Goal: Task Accomplishment & Management: Use online tool/utility

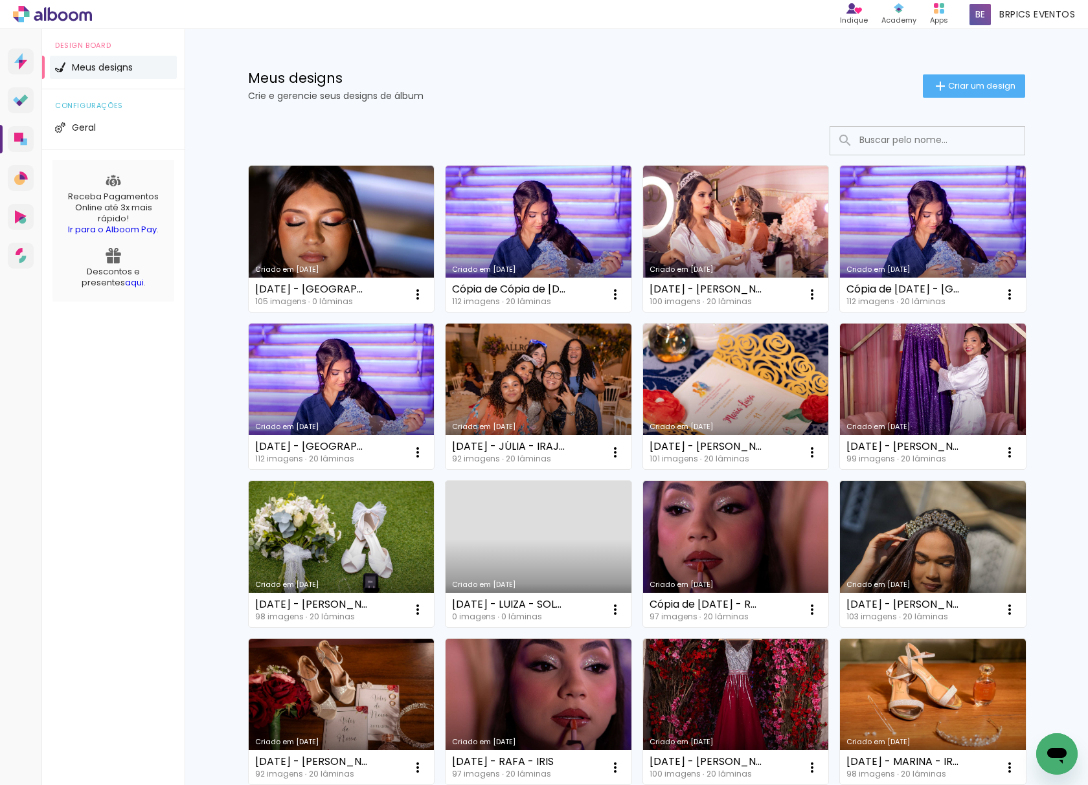
click at [324, 210] on link "Criado em [DATE]" at bounding box center [342, 239] width 186 height 146
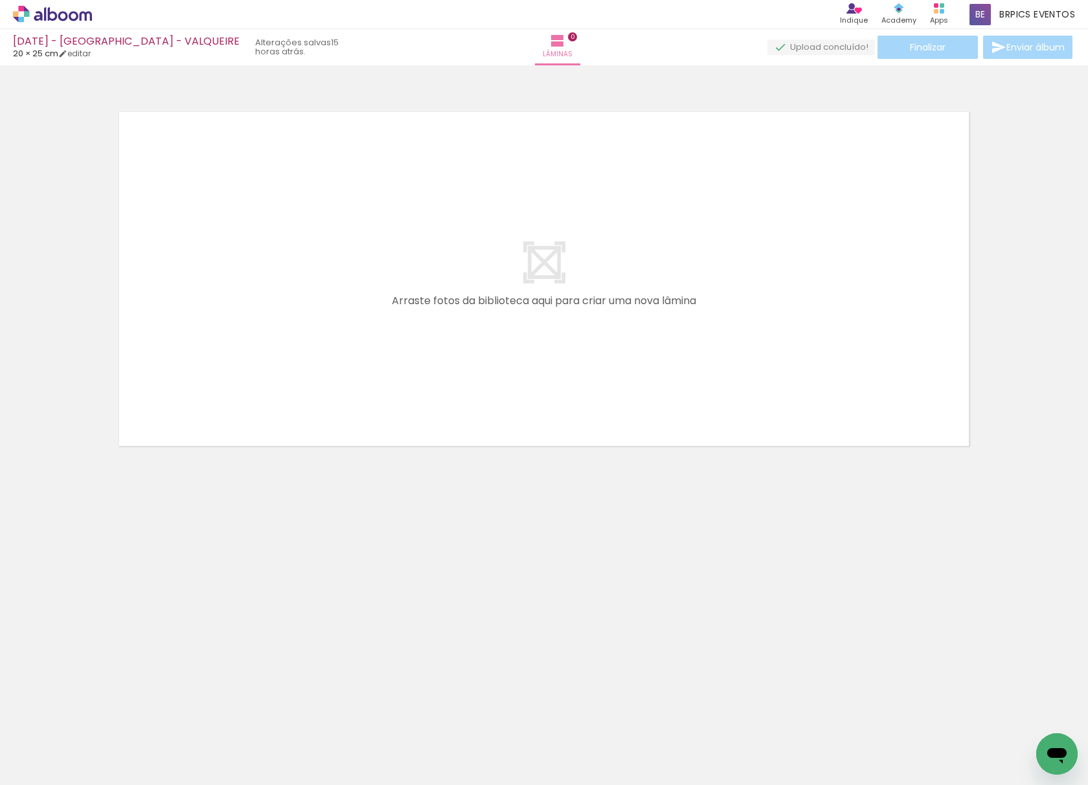
drag, startPoint x: 262, startPoint y: 623, endPoint x: 260, endPoint y: 281, distance: 341.9
click at [254, 313] on quentale-workspace at bounding box center [544, 392] width 1088 height 785
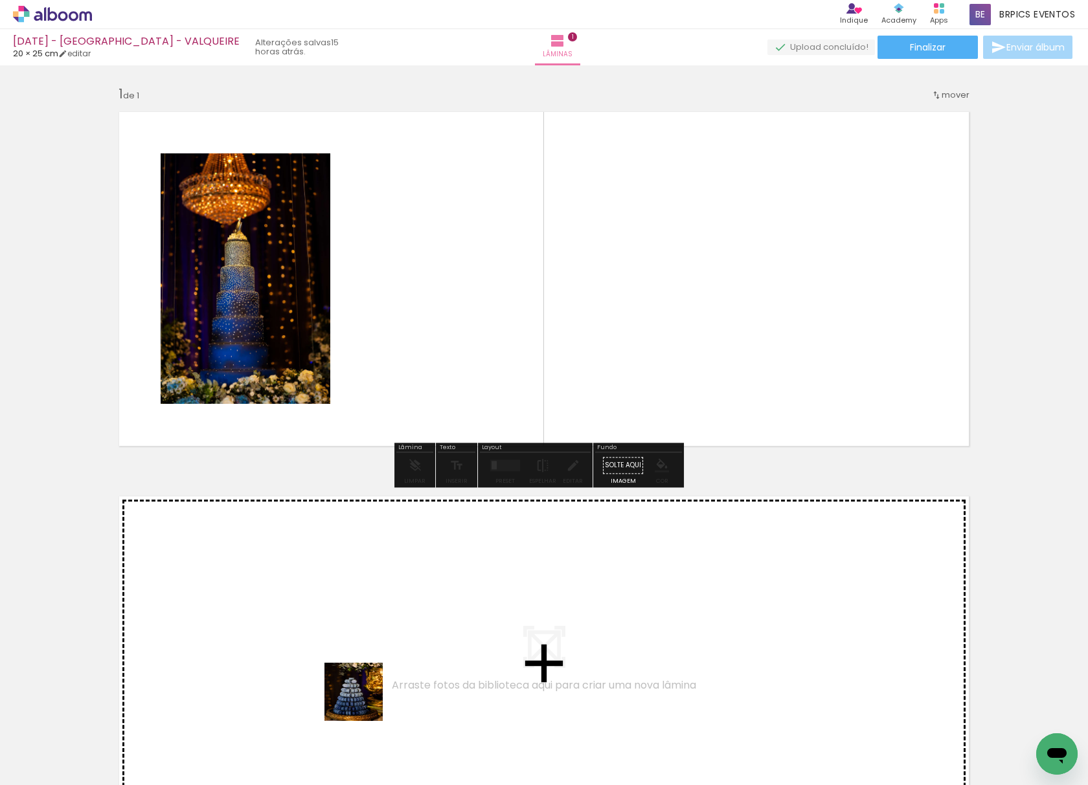
drag, startPoint x: 363, startPoint y: 702, endPoint x: 479, endPoint y: 273, distance: 444.1
click at [479, 273] on quentale-workspace at bounding box center [544, 392] width 1088 height 785
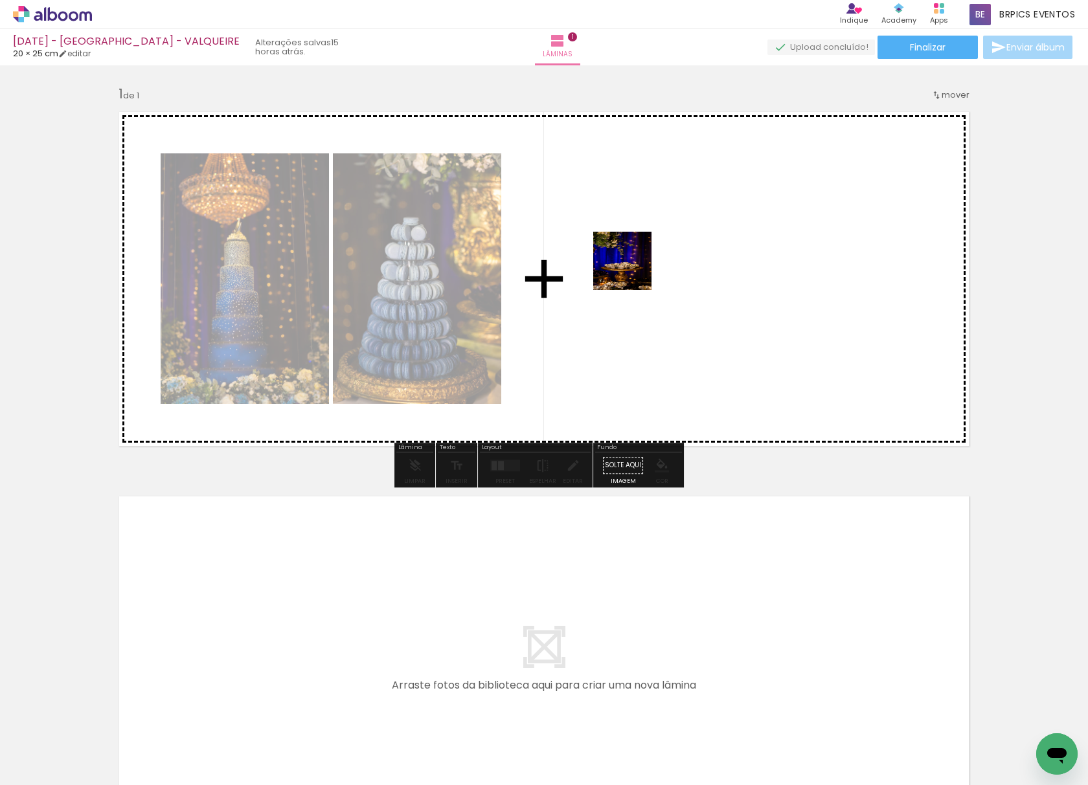
drag, startPoint x: 512, startPoint y: 549, endPoint x: 519, endPoint y: 649, distance: 100.0
click at [648, 234] on quentale-workspace at bounding box center [544, 392] width 1088 height 785
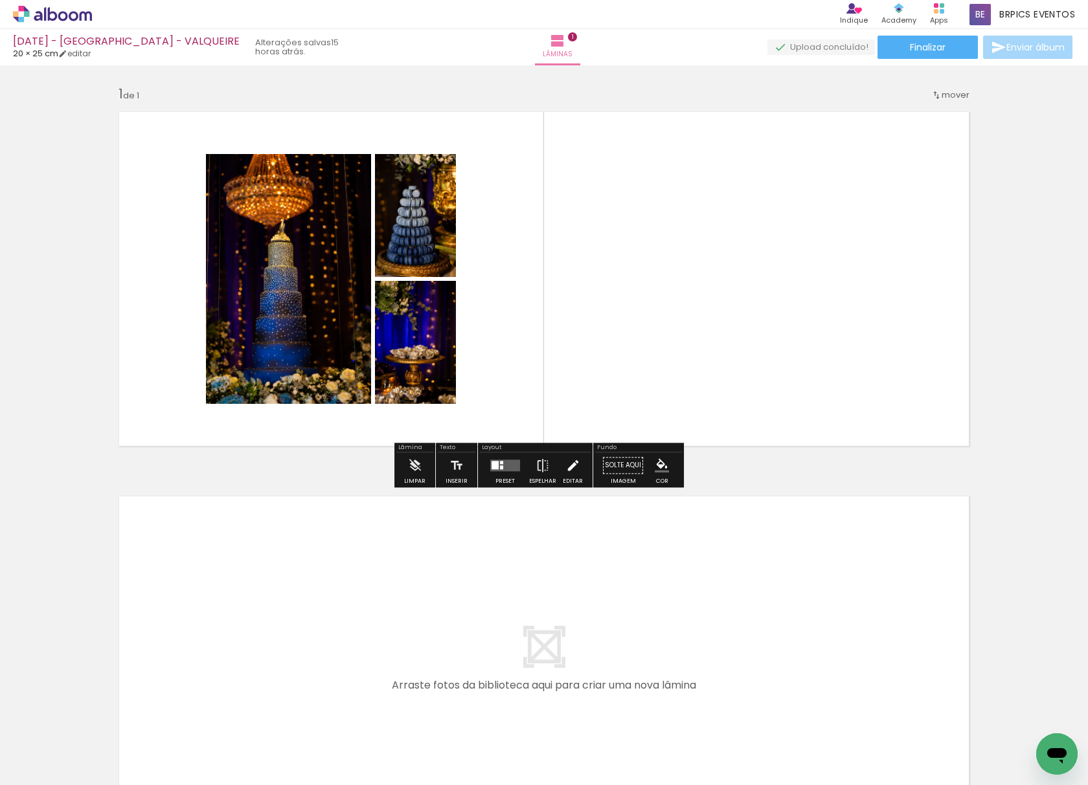
drag, startPoint x: 493, startPoint y: 752, endPoint x: 565, endPoint y: 457, distance: 303.8
click at [632, 272] on quentale-workspace at bounding box center [544, 392] width 1088 height 785
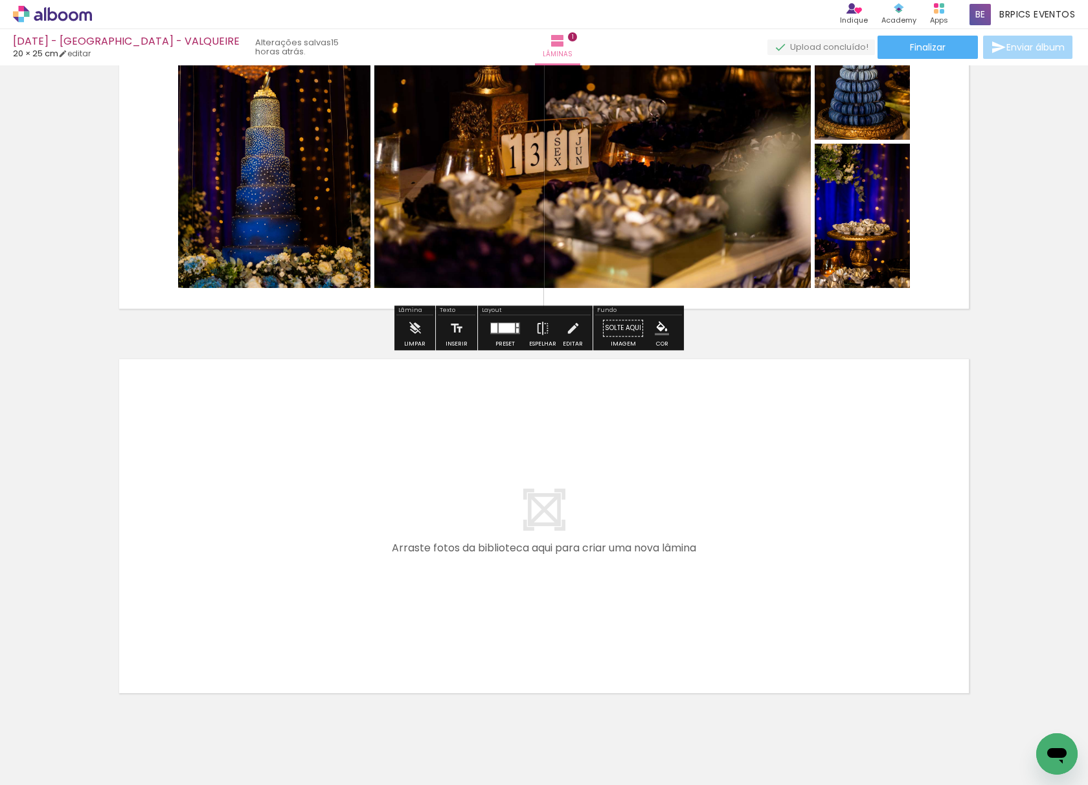
scroll to position [172, 0]
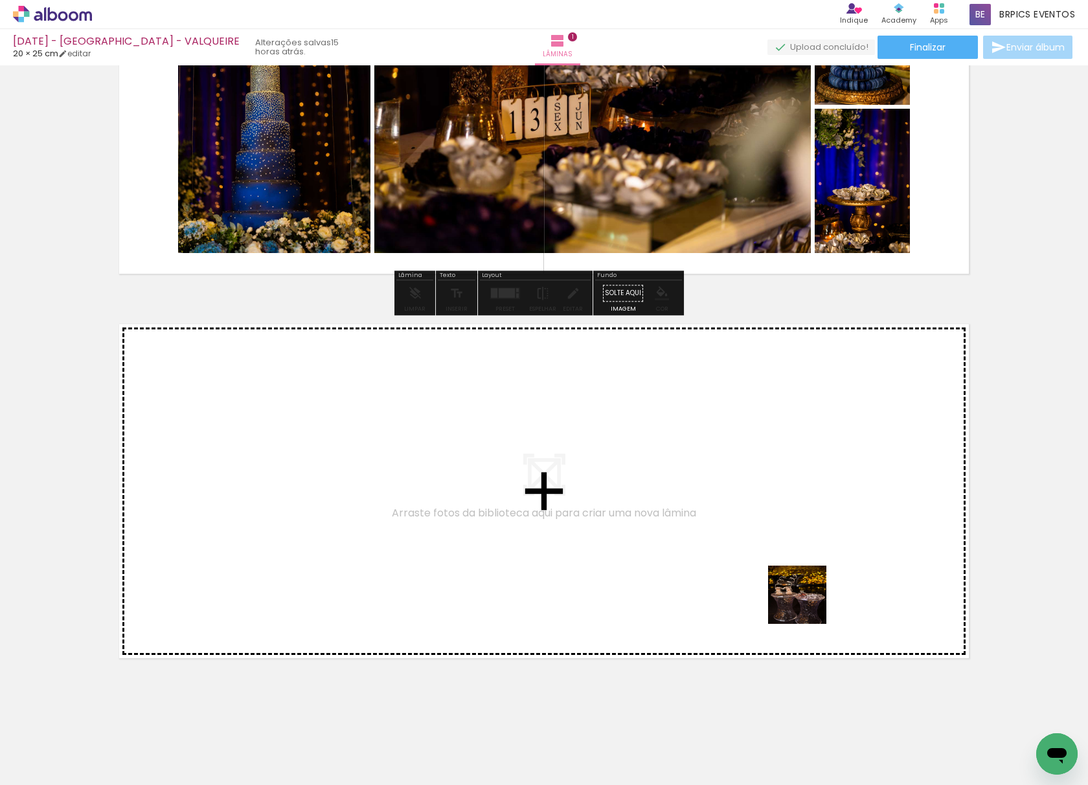
drag, startPoint x: 1002, startPoint y: 754, endPoint x: 664, endPoint y: 511, distance: 416.2
click at [664, 511] on quentale-workspace at bounding box center [544, 392] width 1088 height 785
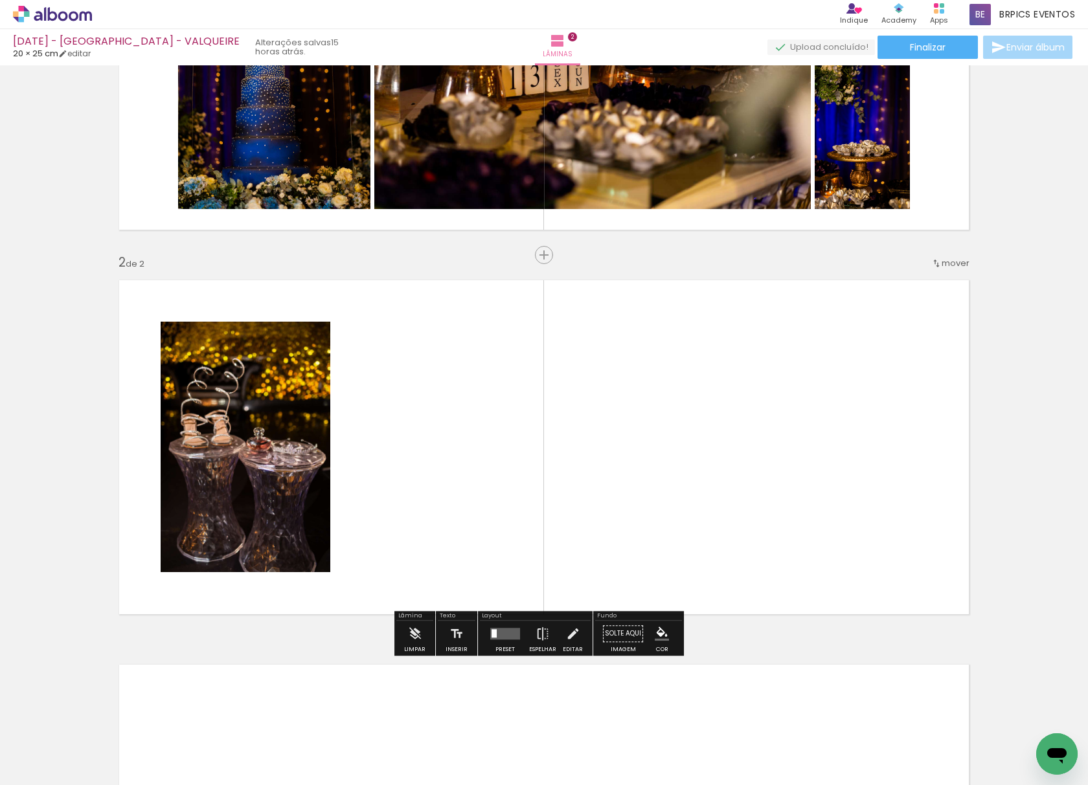
scroll to position [19, 0]
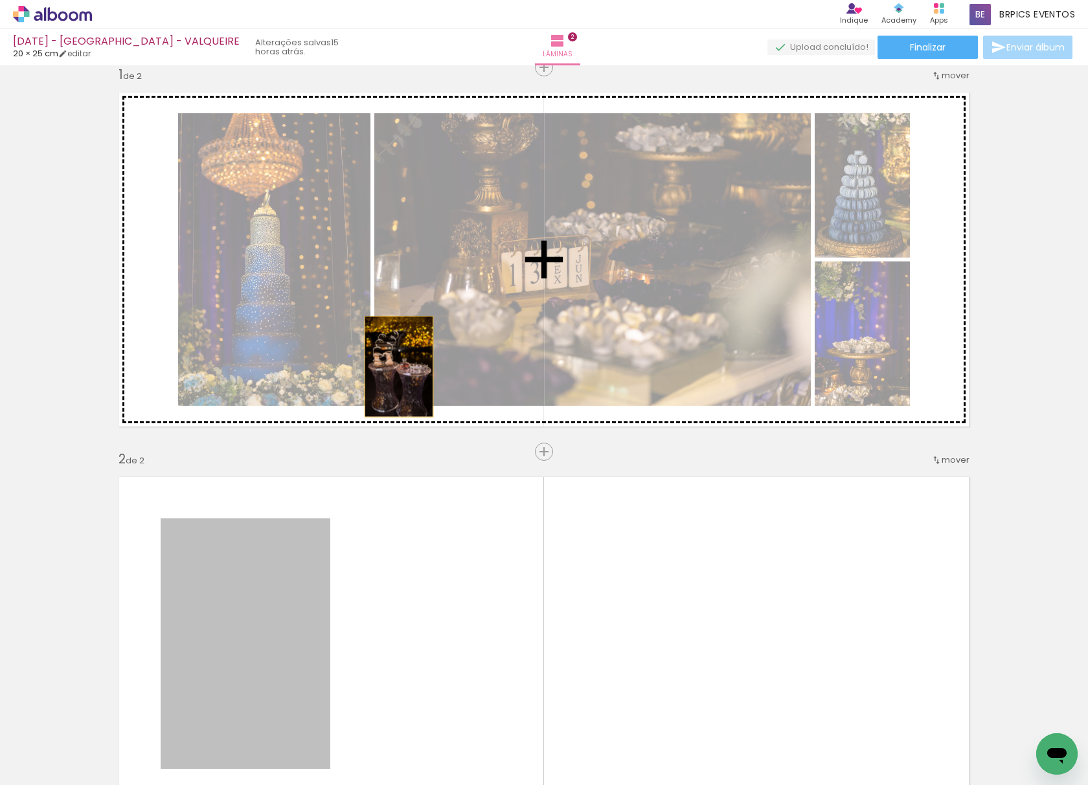
drag, startPoint x: 276, startPoint y: 574, endPoint x: 413, endPoint y: 372, distance: 244.3
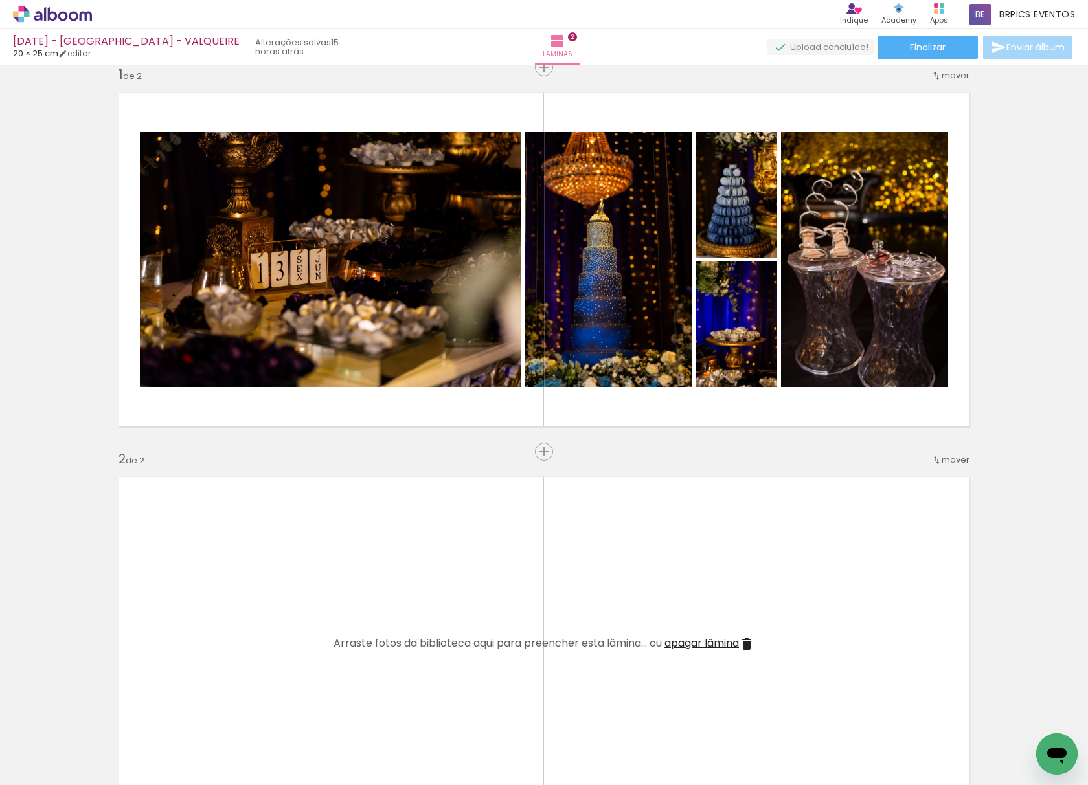
drag, startPoint x: 137, startPoint y: 757, endPoint x: 202, endPoint y: 537, distance: 228.9
click at [202, 537] on quentale-workspace at bounding box center [544, 392] width 1088 height 785
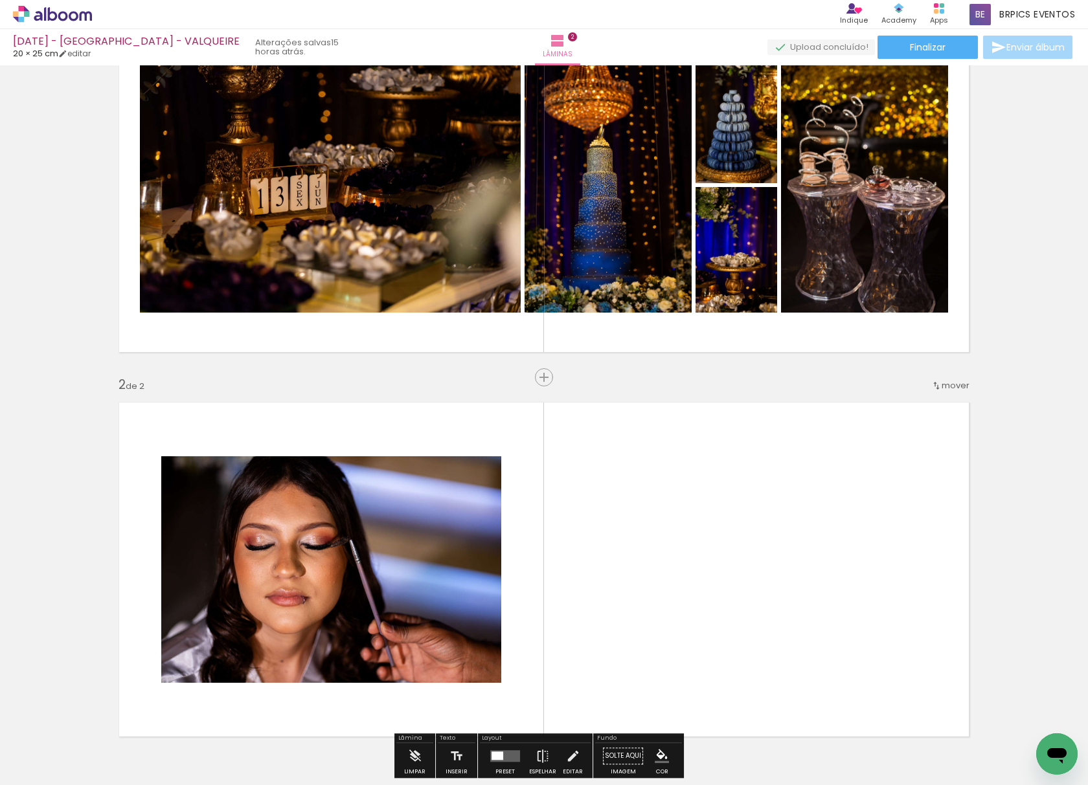
scroll to position [192, 0]
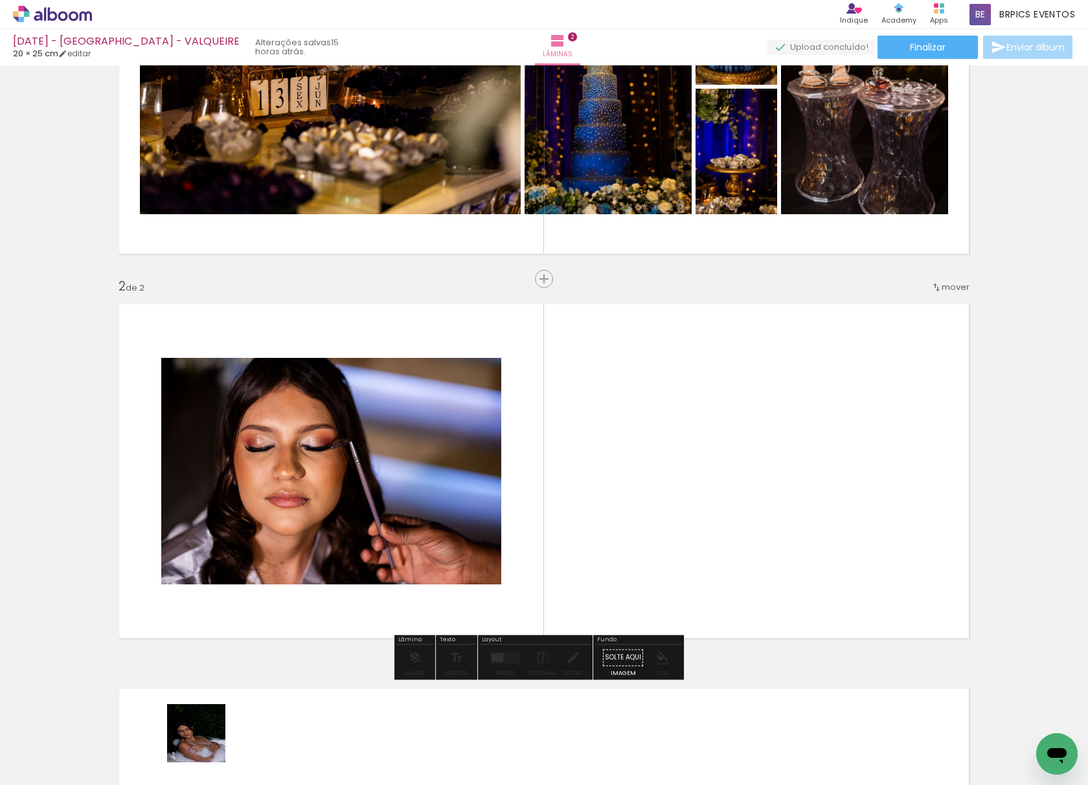
drag, startPoint x: 206, startPoint y: 743, endPoint x: 150, endPoint y: 765, distance: 59.9
click at [555, 464] on quentale-workspace at bounding box center [544, 392] width 1088 height 785
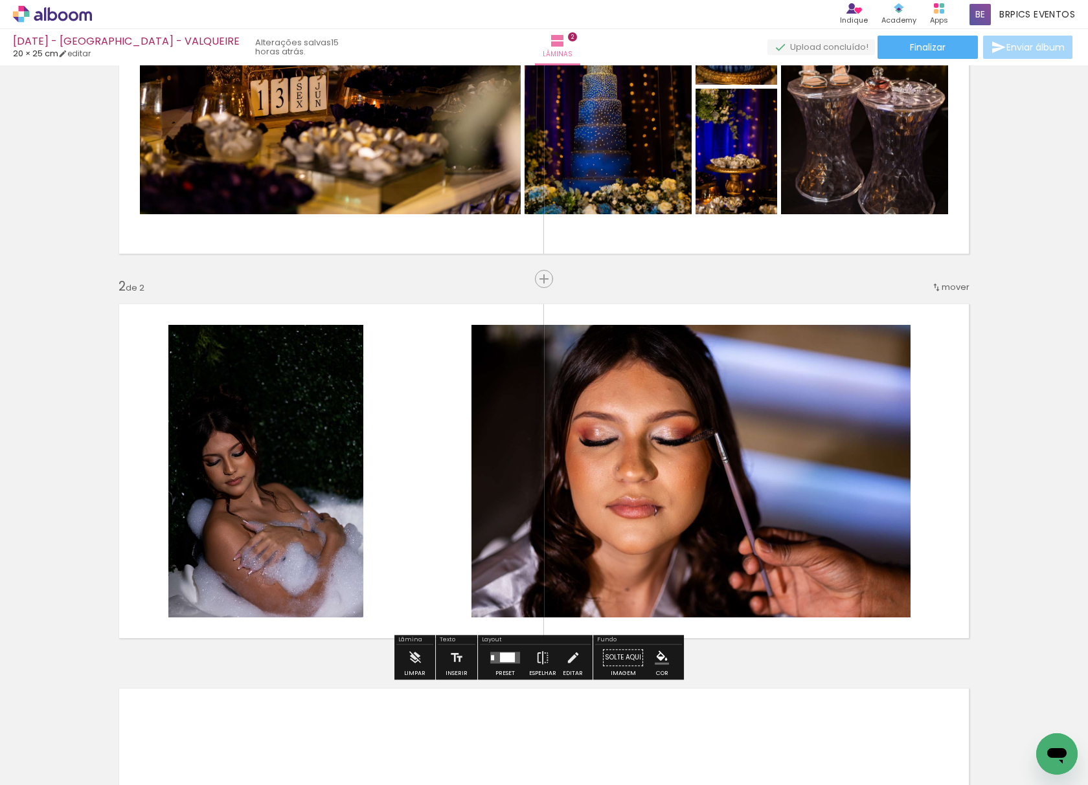
click at [36, 752] on div at bounding box center [42, 752] width 60 height 1
click at [0, 0] on slot "Não utilizadas" at bounding box center [0, 0] width 0 height 0
type input "Não utilizadas"
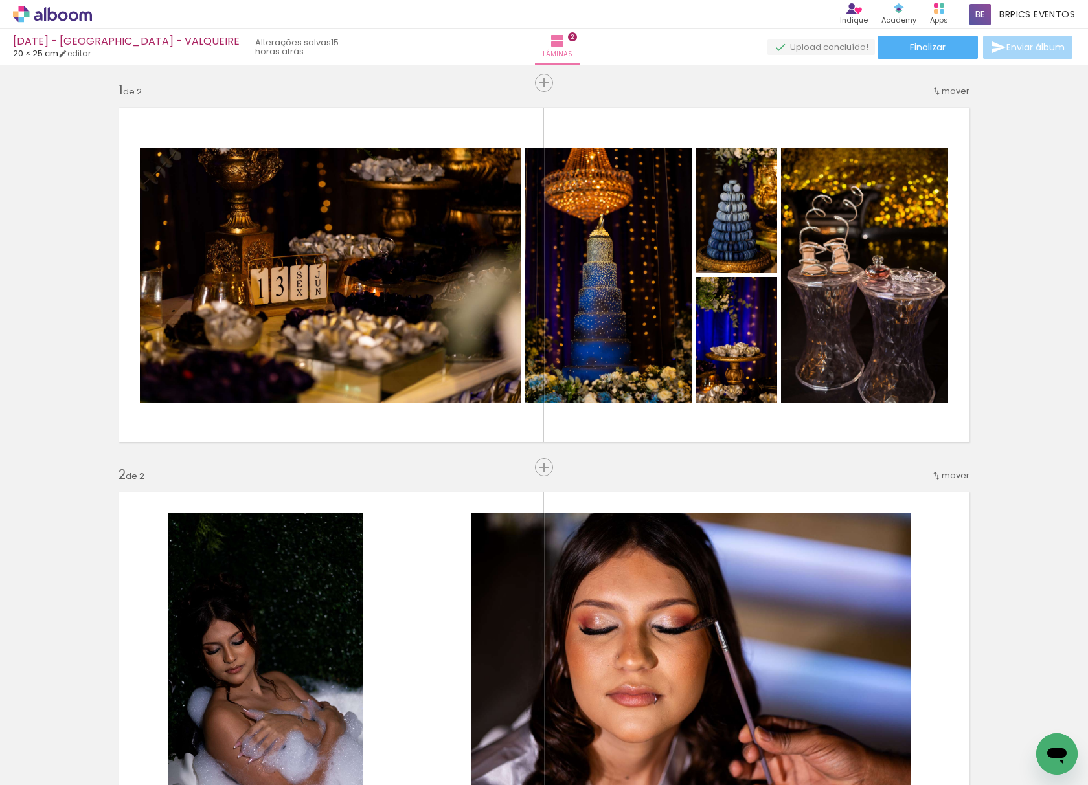
scroll to position [0, 0]
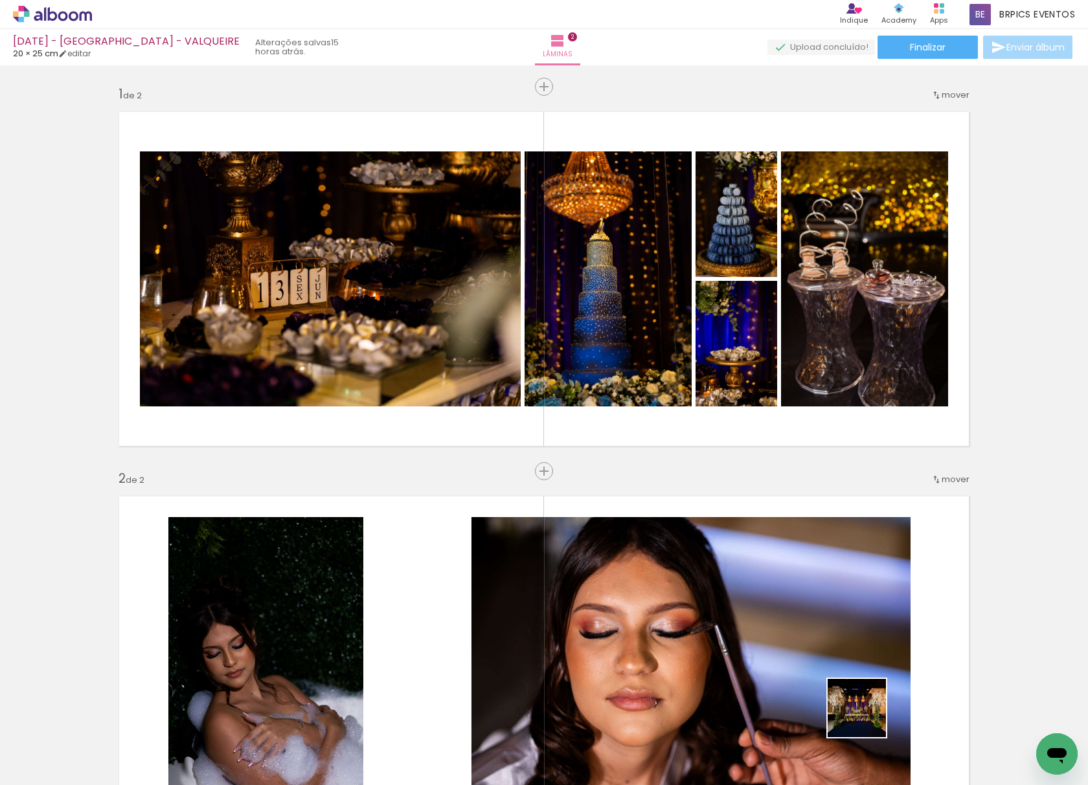
drag, startPoint x: 866, startPoint y: 718, endPoint x: 945, endPoint y: 711, distance: 79.3
click at [699, 347] on quentale-workspace at bounding box center [544, 392] width 1088 height 785
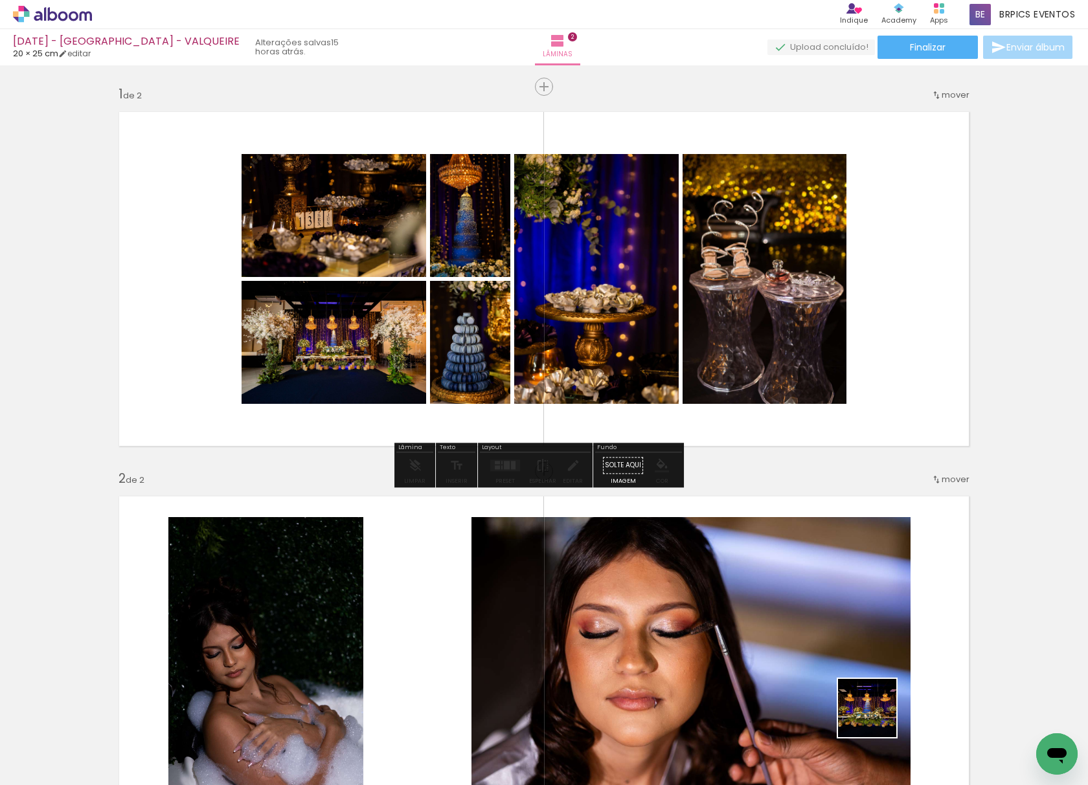
drag, startPoint x: 877, startPoint y: 718, endPoint x: 782, endPoint y: 727, distance: 94.9
click at [686, 298] on quentale-workspace at bounding box center [544, 392] width 1088 height 785
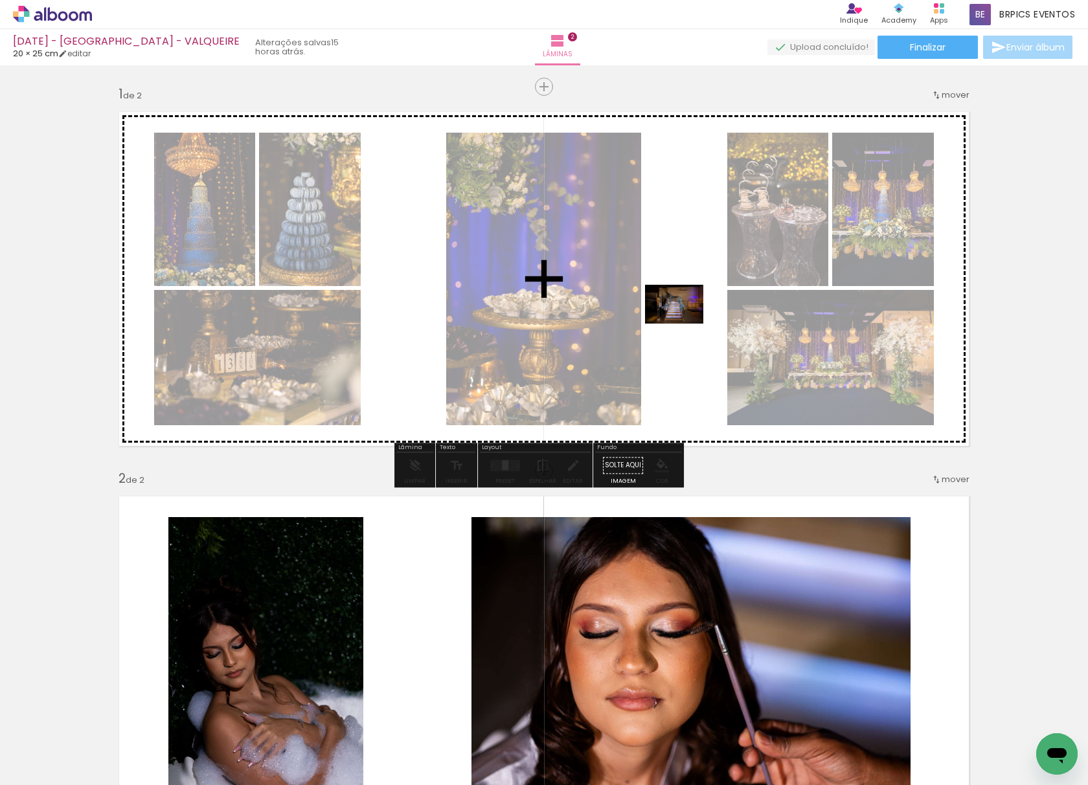
drag, startPoint x: 807, startPoint y: 762, endPoint x: 688, endPoint y: 618, distance: 187.2
click at [681, 317] on quentale-workspace at bounding box center [544, 392] width 1088 height 785
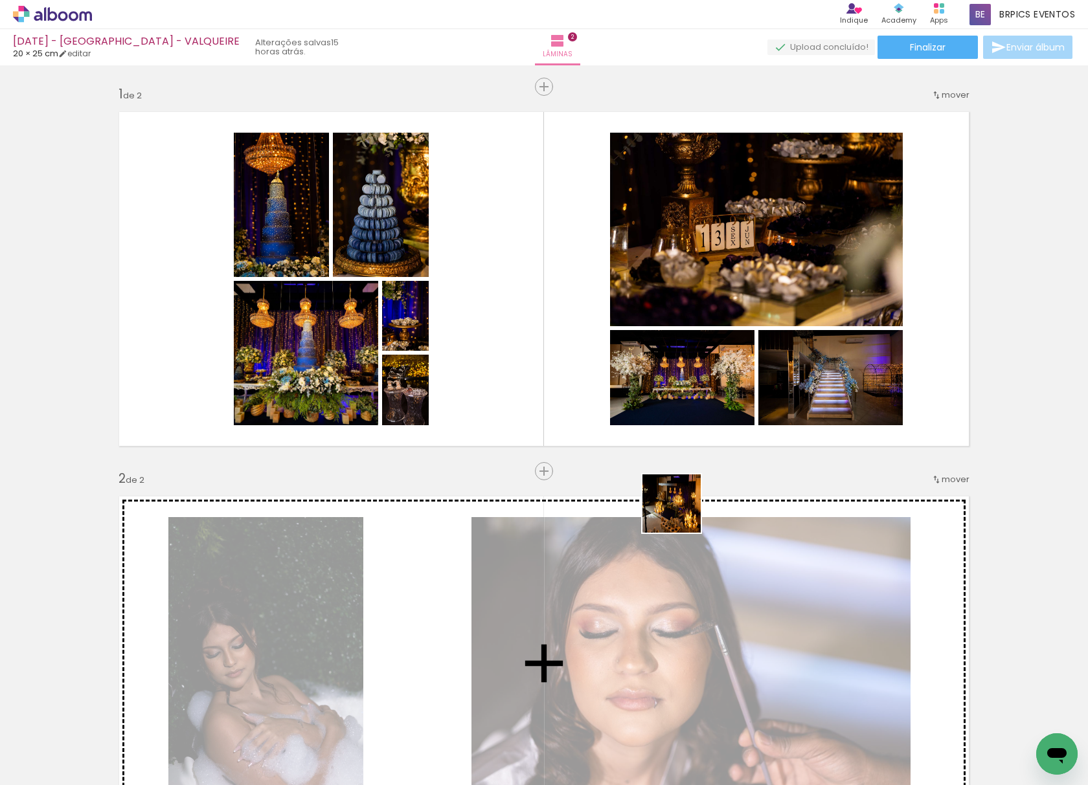
drag, startPoint x: 742, startPoint y: 750, endPoint x: 644, endPoint y: 688, distance: 116.4
click at [630, 256] on quentale-workspace at bounding box center [544, 392] width 1088 height 785
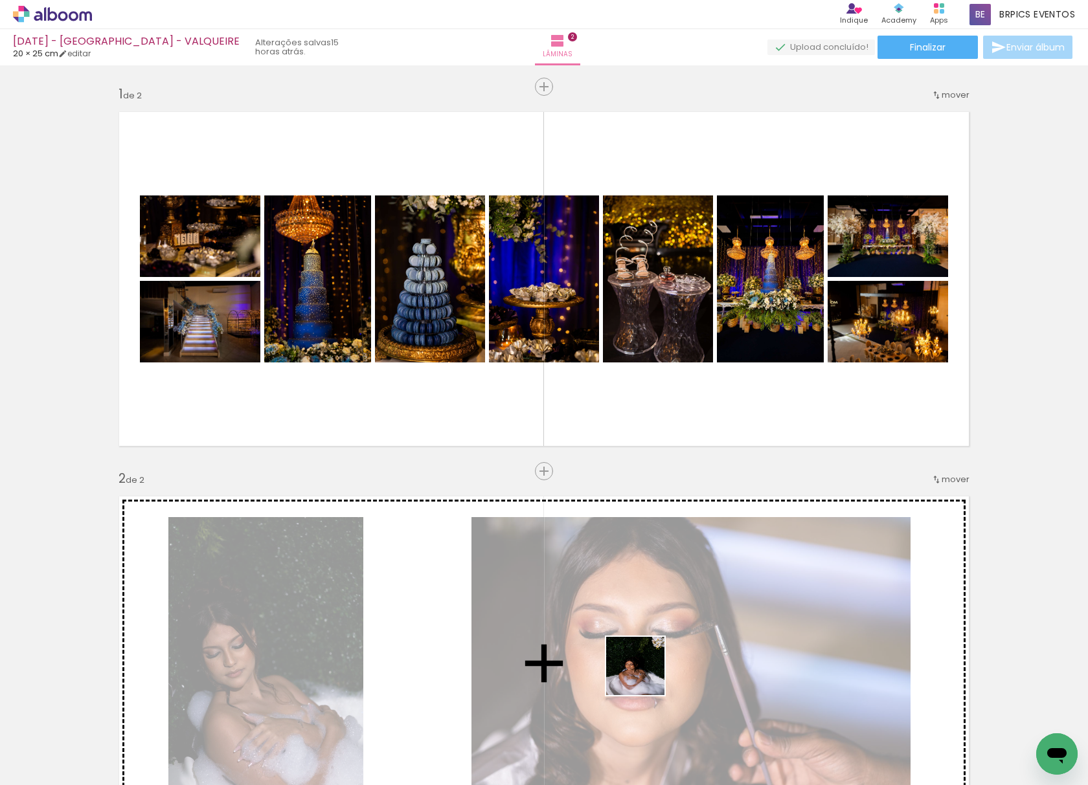
drag, startPoint x: 645, startPoint y: 676, endPoint x: 563, endPoint y: 710, distance: 88.3
click at [623, 598] on quentale-workspace at bounding box center [544, 392] width 1088 height 785
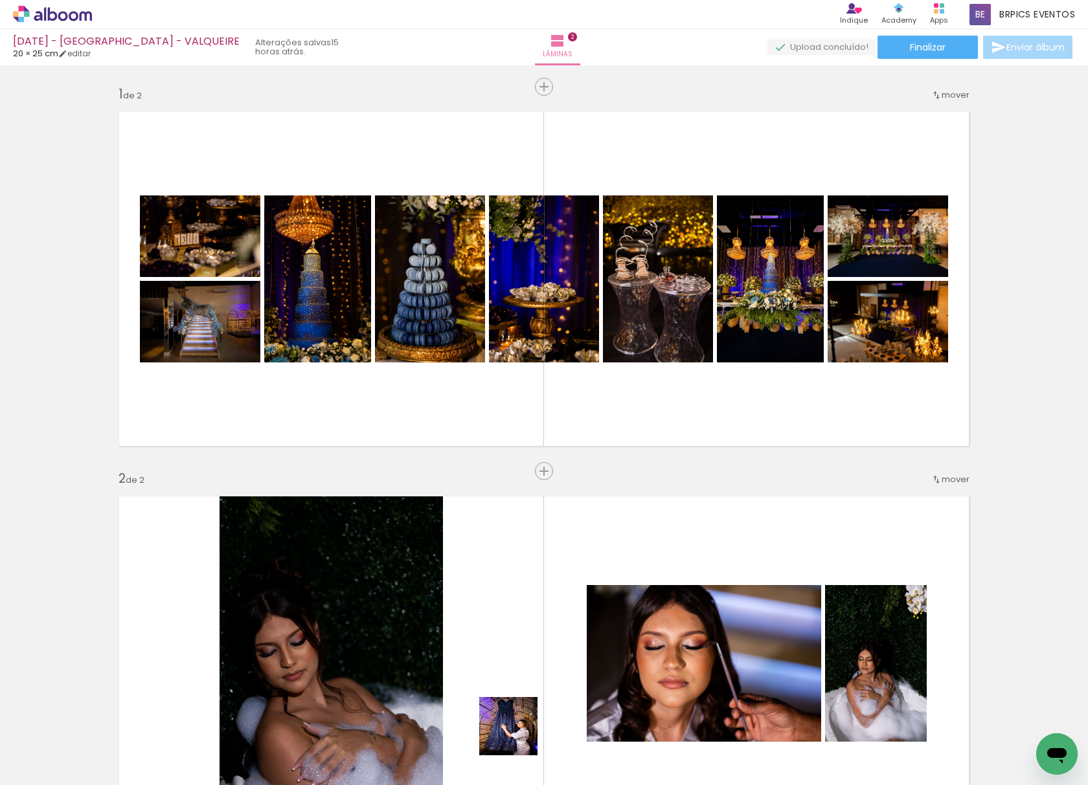
drag, startPoint x: 518, startPoint y: 736, endPoint x: 565, endPoint y: 723, distance: 49.2
click at [503, 591] on quentale-workspace at bounding box center [544, 392] width 1088 height 785
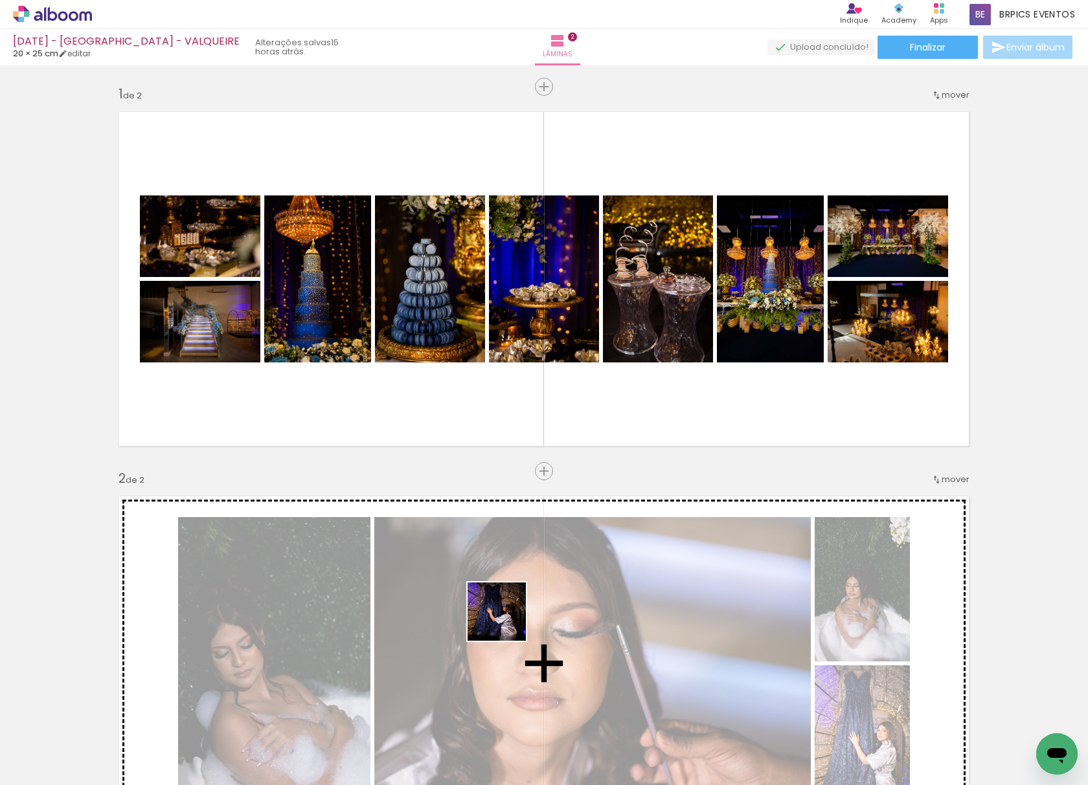
drag, startPoint x: 506, startPoint y: 630, endPoint x: 506, endPoint y: 594, distance: 35.6
click at [506, 596] on quentale-workspace at bounding box center [544, 392] width 1088 height 785
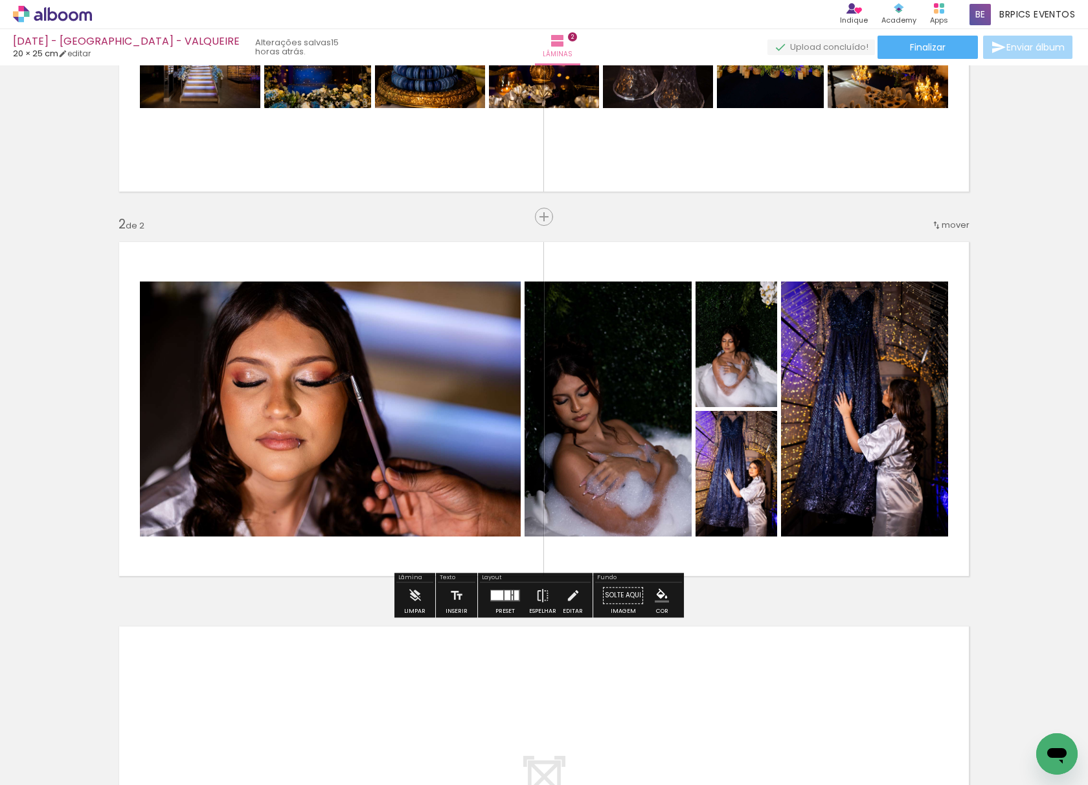
scroll to position [345, 0]
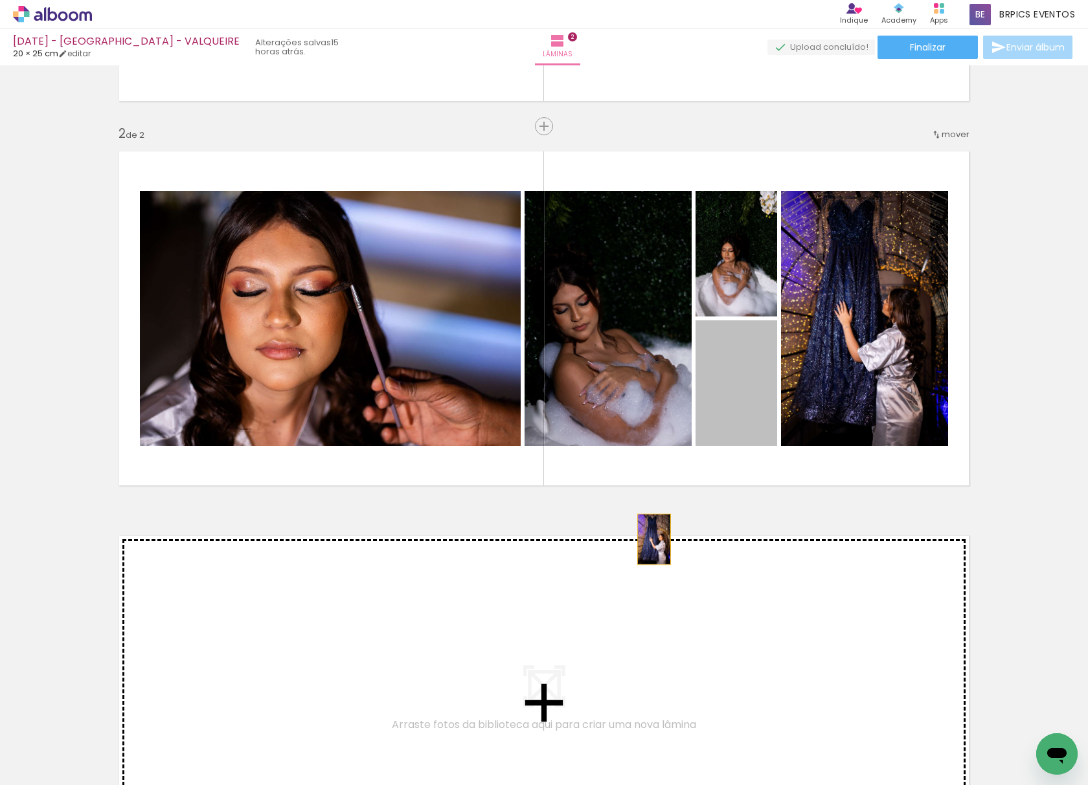
drag, startPoint x: 669, startPoint y: 510, endPoint x: 597, endPoint y: 594, distance: 110.7
click at [597, 594] on div "Inserir lâmina 1 de 2 Inserir lâmina 2 de 2" at bounding box center [544, 302] width 1088 height 1155
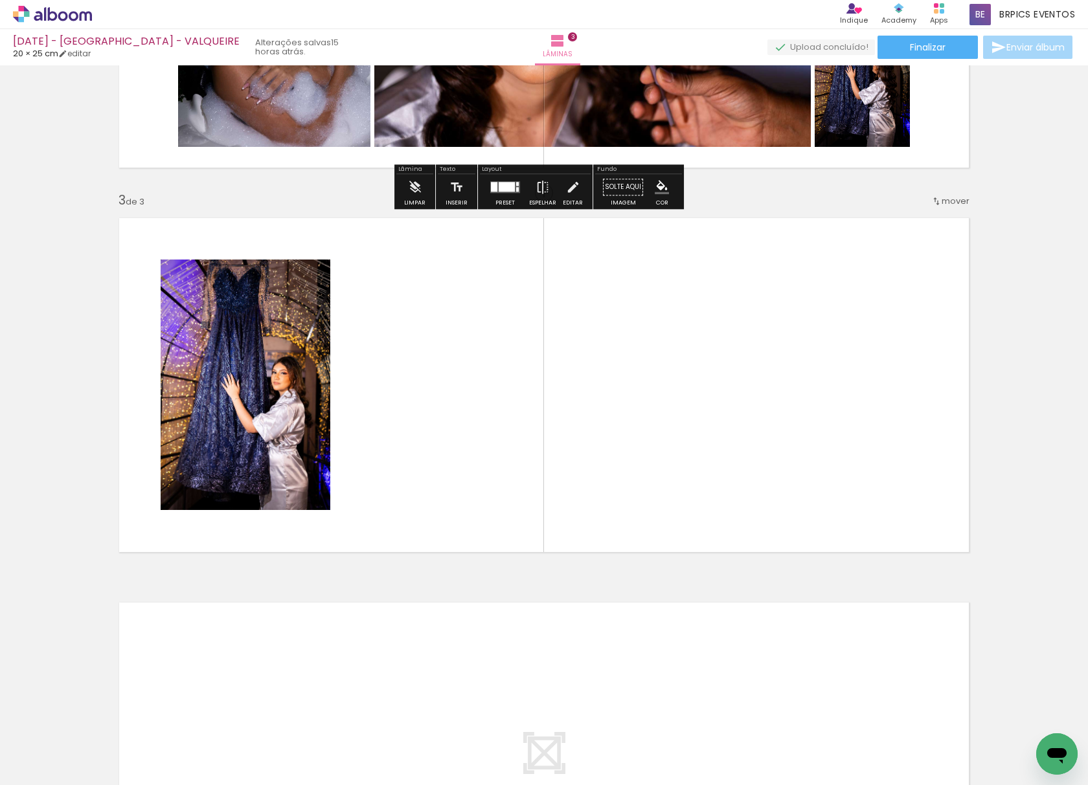
scroll to position [576, 0]
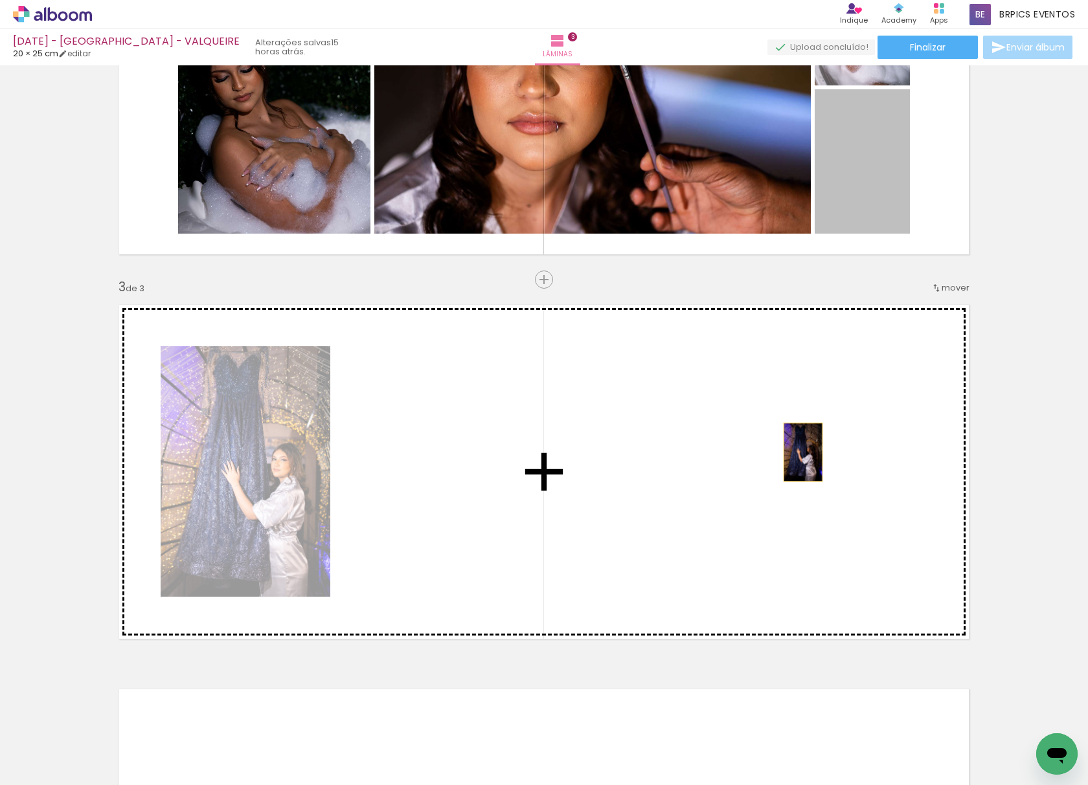
drag, startPoint x: 833, startPoint y: 364, endPoint x: 511, endPoint y: 480, distance: 342.1
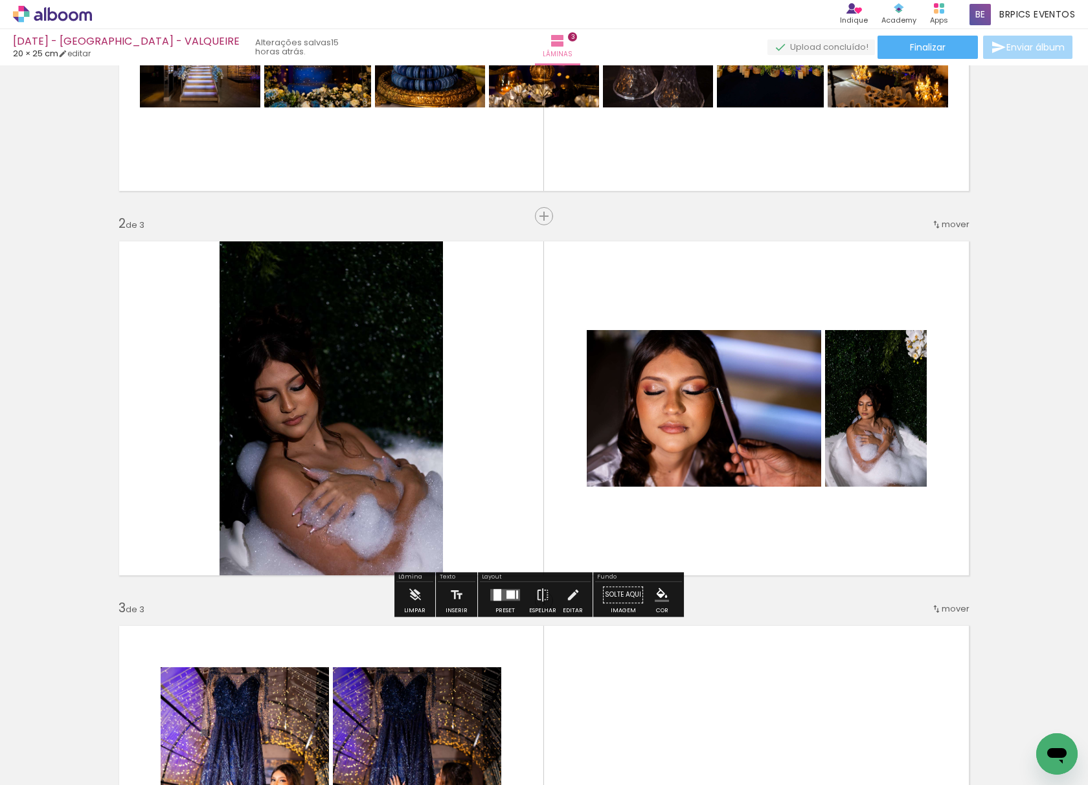
scroll to position [231, 0]
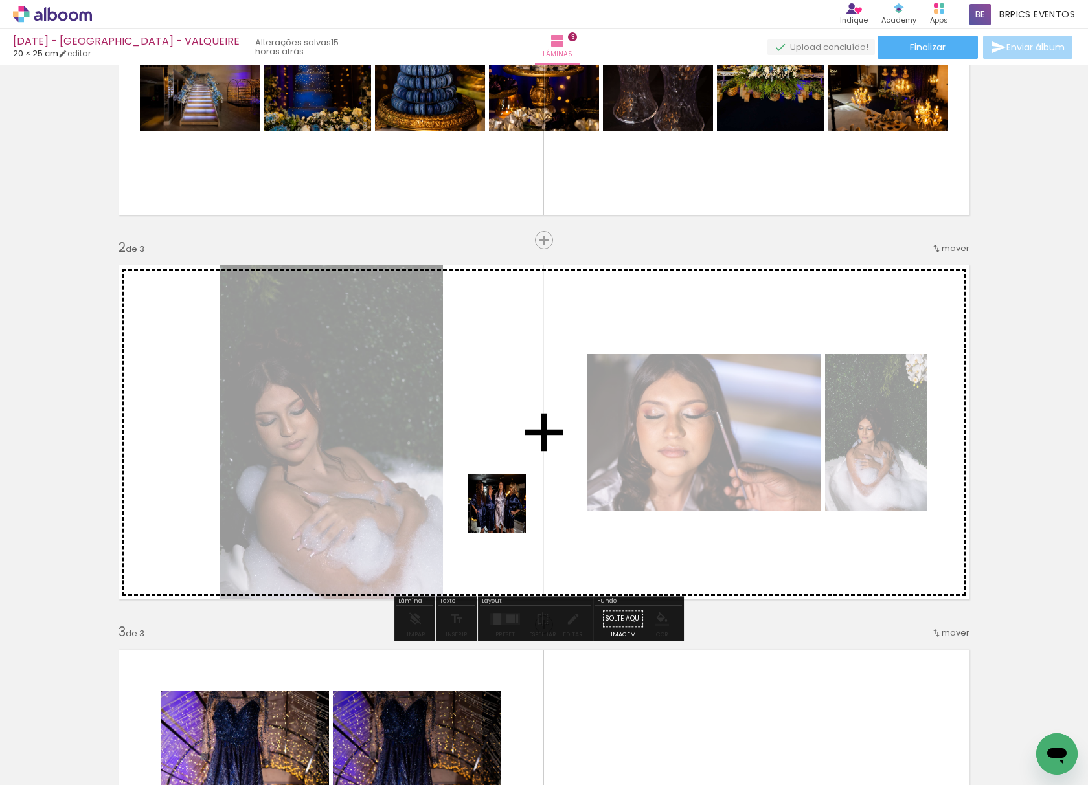
drag, startPoint x: 387, startPoint y: 764, endPoint x: 368, endPoint y: 674, distance: 91.9
click at [541, 426] on quentale-workspace at bounding box center [544, 392] width 1088 height 785
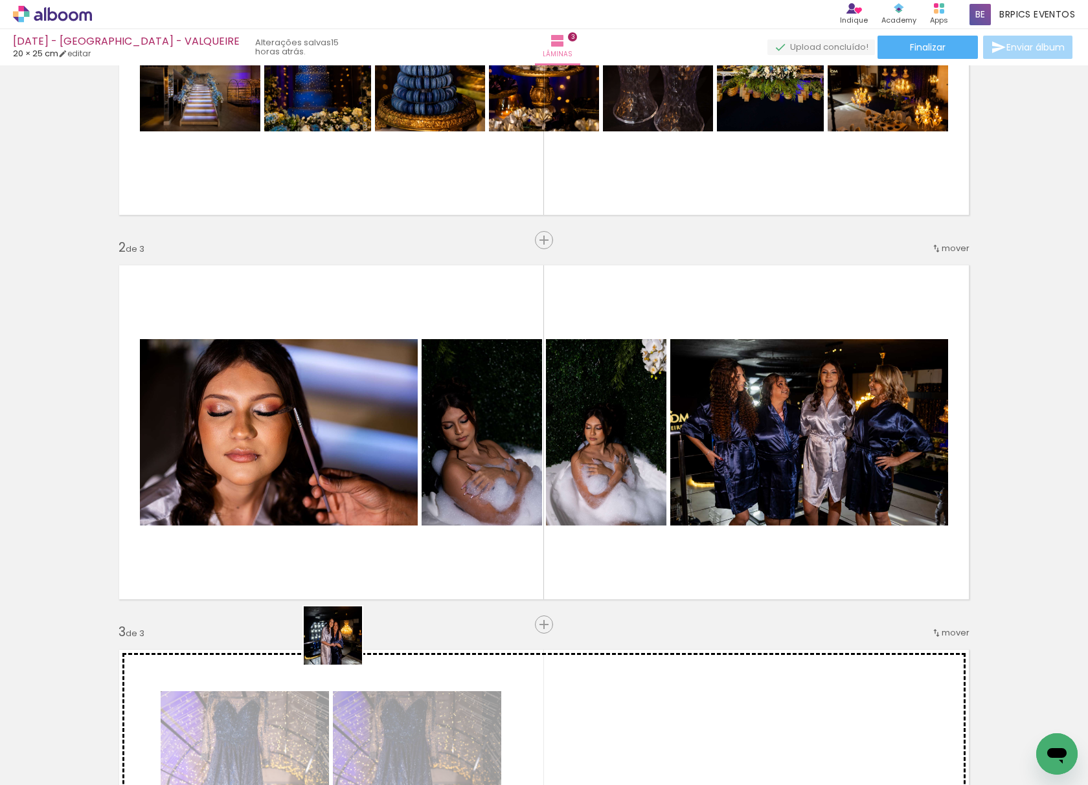
drag, startPoint x: 322, startPoint y: 715, endPoint x: 247, endPoint y: 717, distance: 75.8
click at [369, 518] on quentale-workspace at bounding box center [544, 392] width 1088 height 785
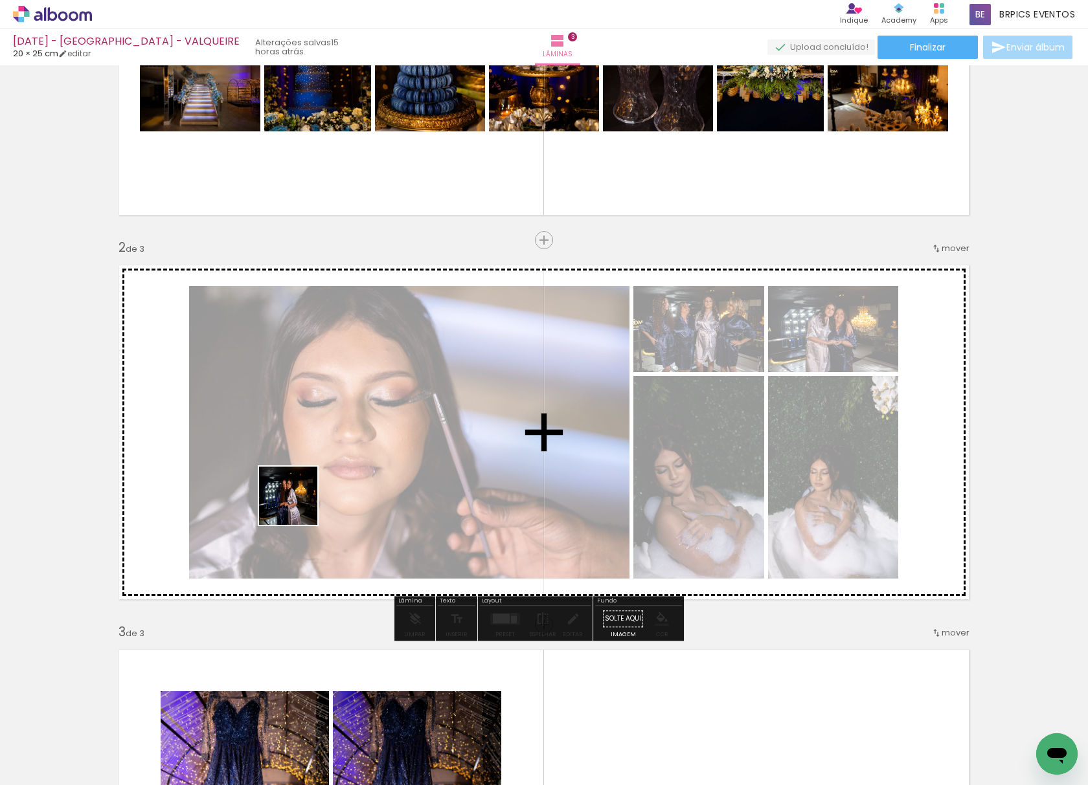
drag, startPoint x: 227, startPoint y: 729, endPoint x: 145, endPoint y: 734, distance: 81.8
click at [298, 505] on quentale-workspace at bounding box center [544, 392] width 1088 height 785
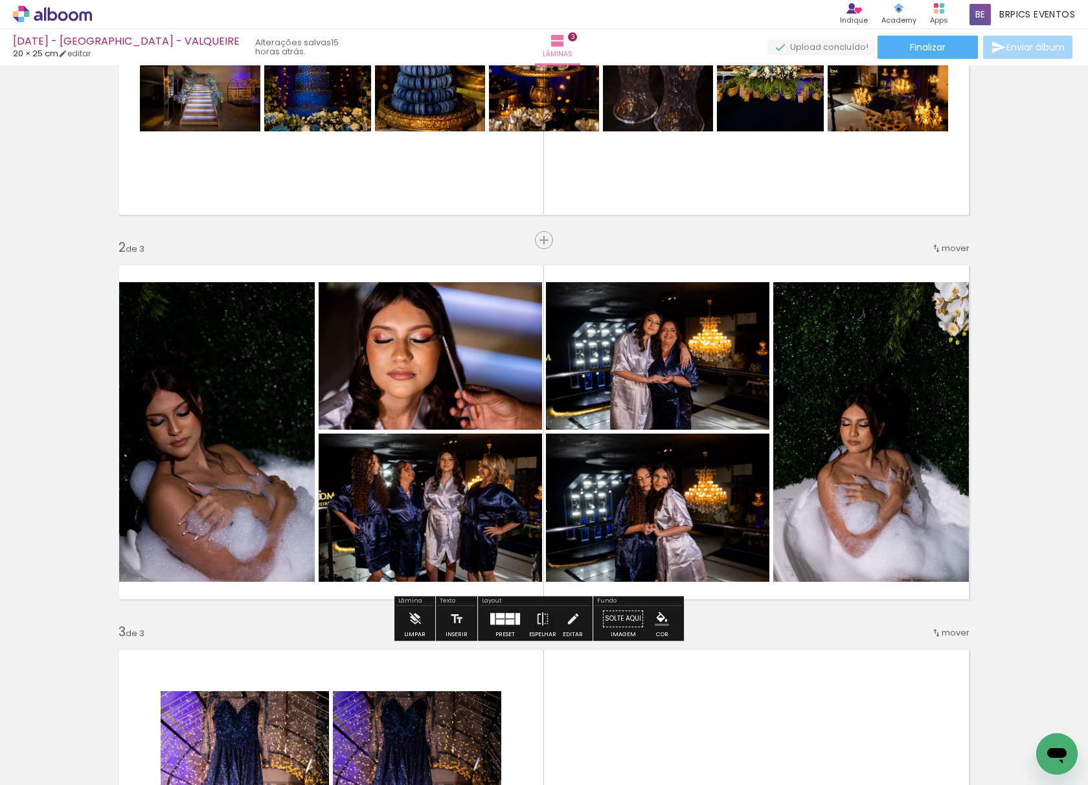
drag, startPoint x: 162, startPoint y: 744, endPoint x: 255, endPoint y: 718, distance: 96.8
click at [295, 528] on quentale-workspace at bounding box center [544, 392] width 1088 height 785
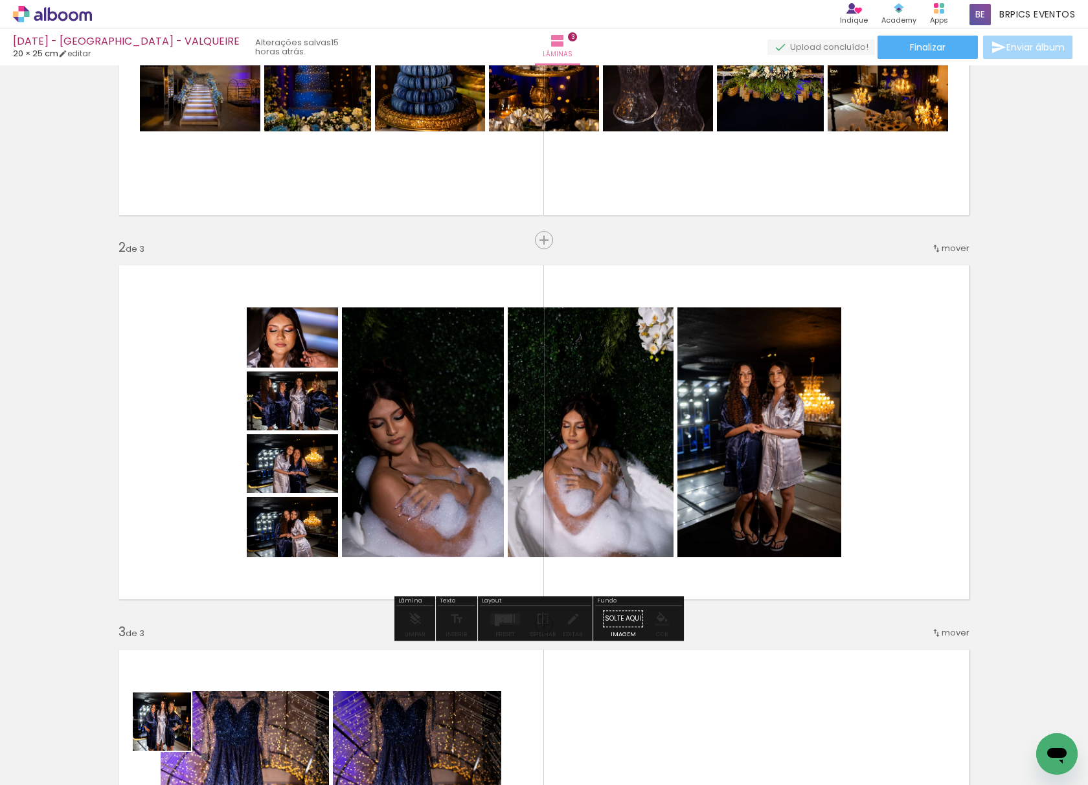
drag, startPoint x: 172, startPoint y: 732, endPoint x: 295, endPoint y: 526, distance: 240.2
click at [277, 530] on quentale-workspace at bounding box center [544, 392] width 1088 height 785
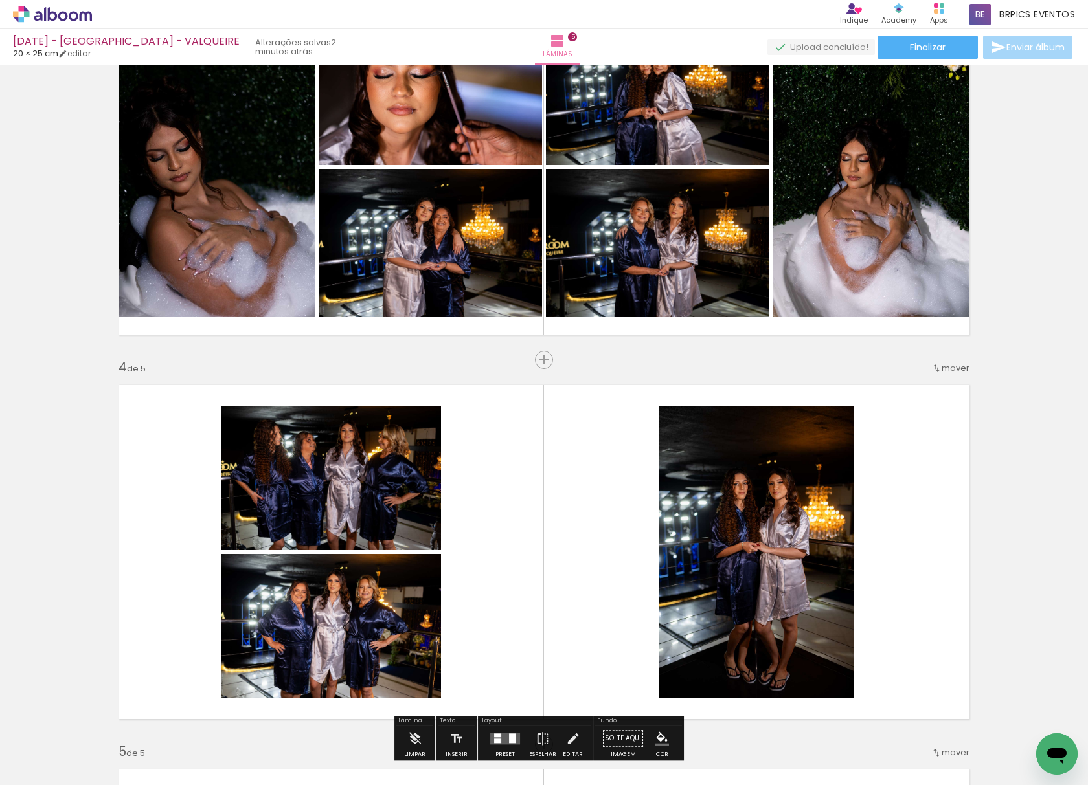
scroll to position [863, 0]
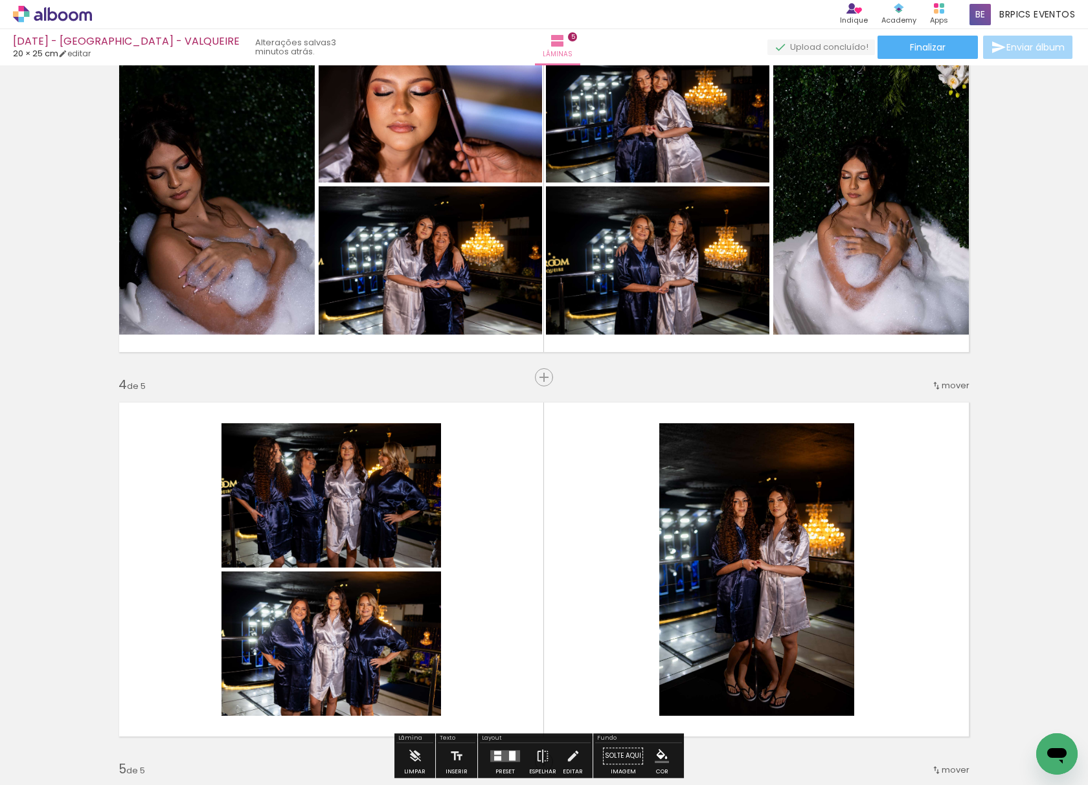
drag, startPoint x: 340, startPoint y: 756, endPoint x: 521, endPoint y: 570, distance: 259.7
click at [524, 571] on quentale-workspace at bounding box center [544, 392] width 1088 height 785
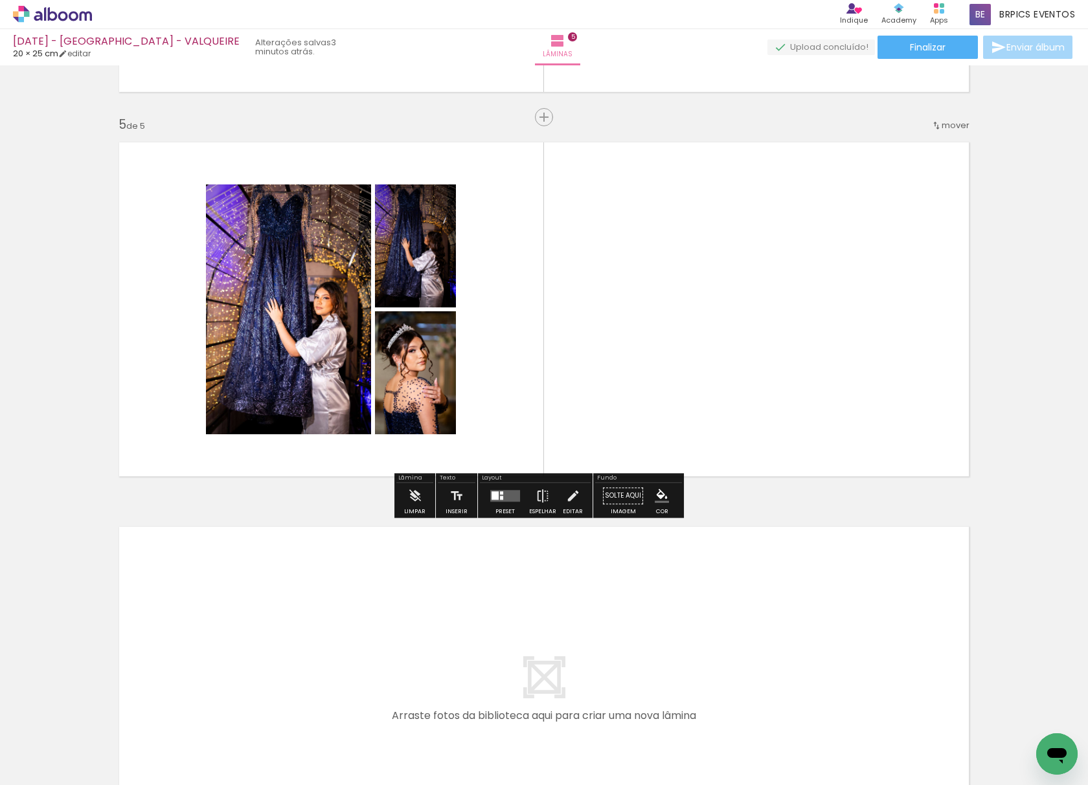
scroll to position [1719, 0]
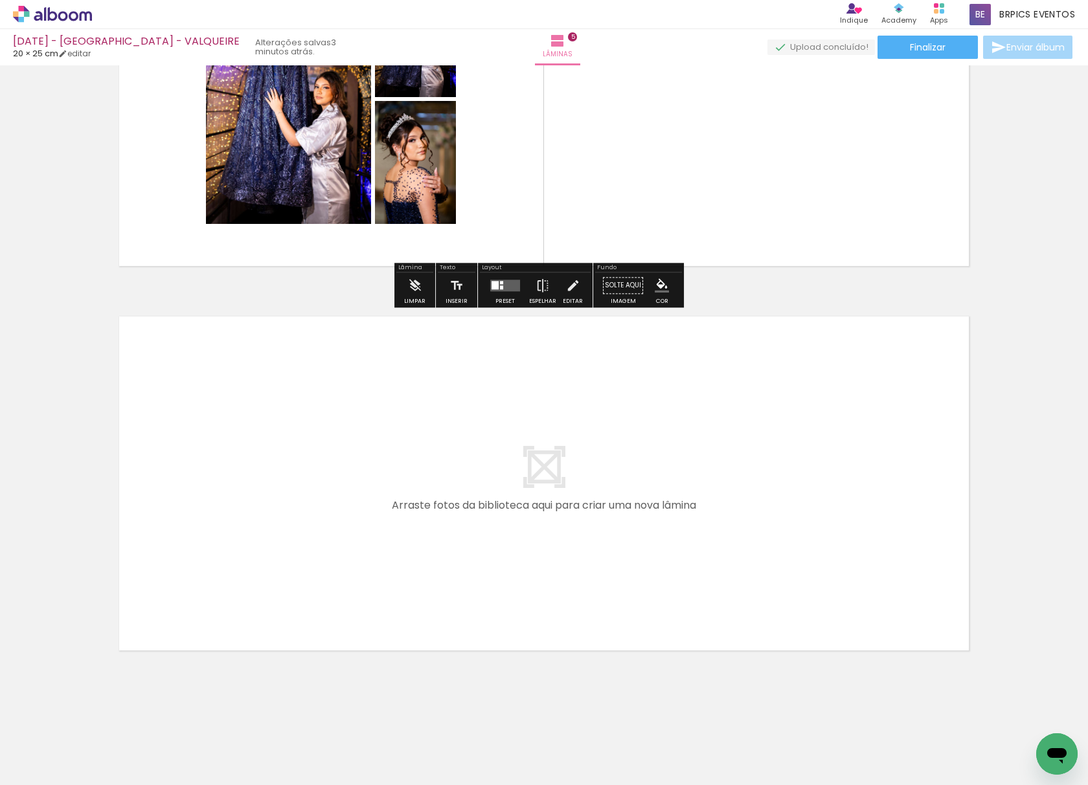
drag, startPoint x: 335, startPoint y: 736, endPoint x: 299, endPoint y: 412, distance: 326.4
click at [299, 412] on quentale-workspace at bounding box center [544, 392] width 1088 height 785
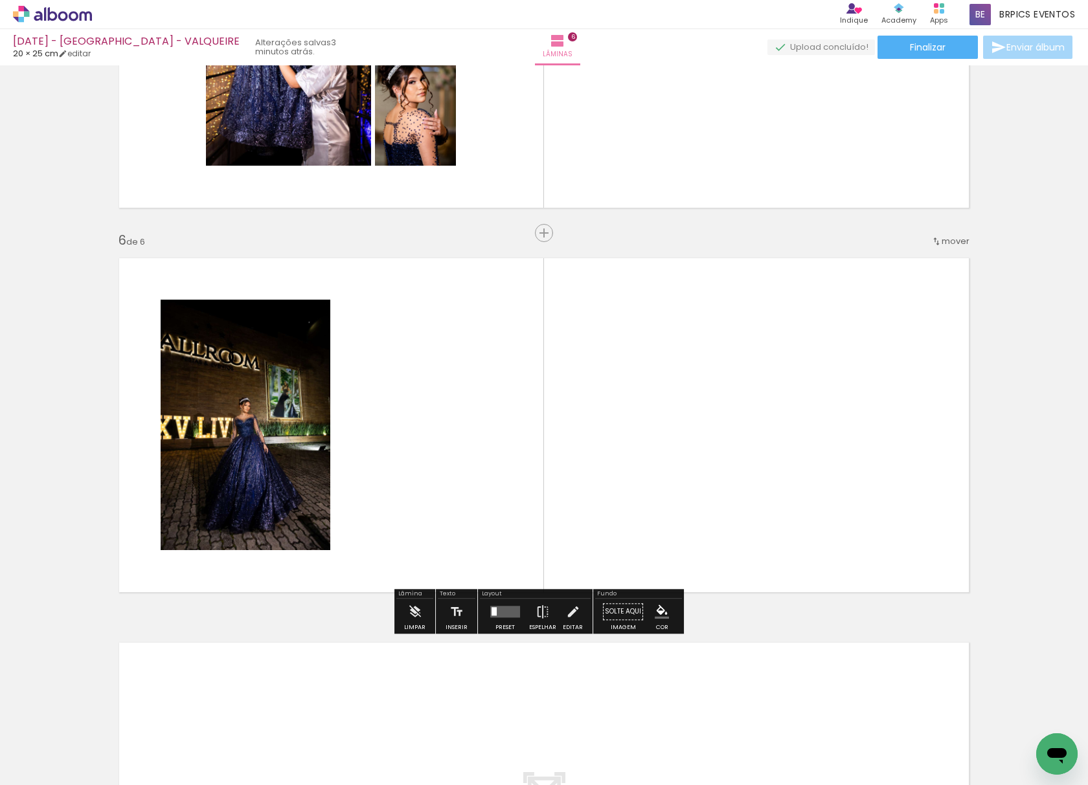
scroll to position [1817, 0]
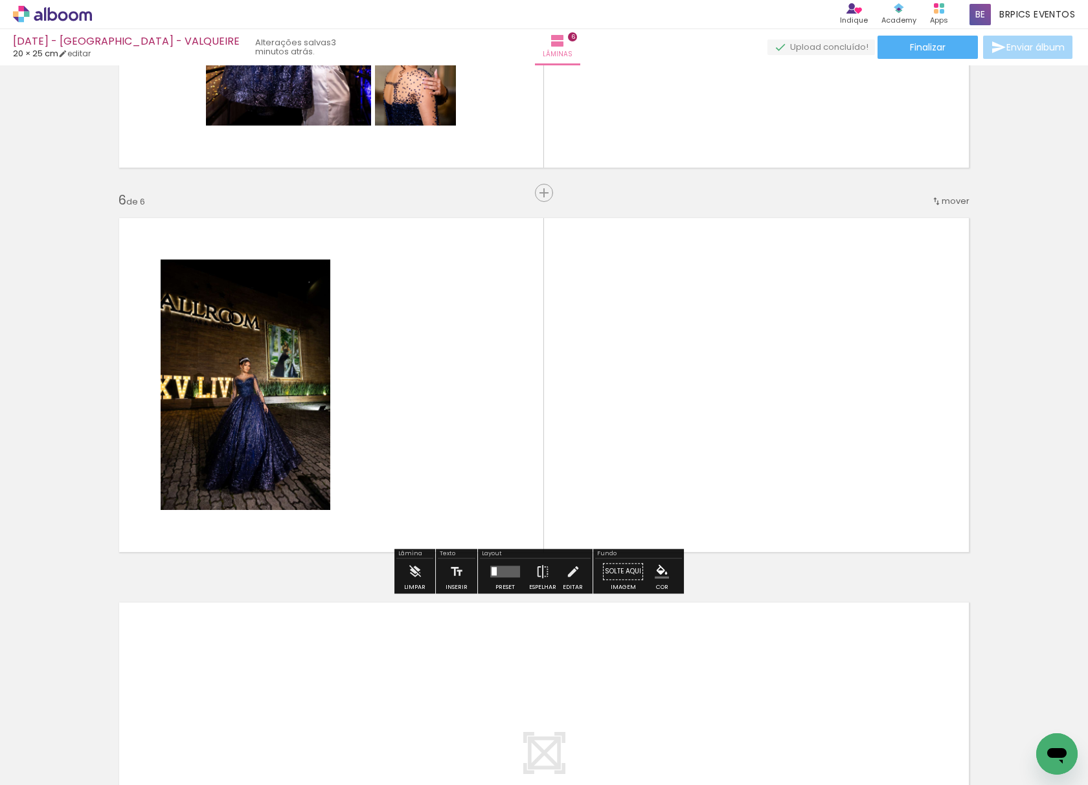
drag, startPoint x: 422, startPoint y: 431, endPoint x: 417, endPoint y: 666, distance: 235.1
click at [455, 312] on quentale-workspace at bounding box center [544, 392] width 1088 height 785
